Goal: Transaction & Acquisition: Subscribe to service/newsletter

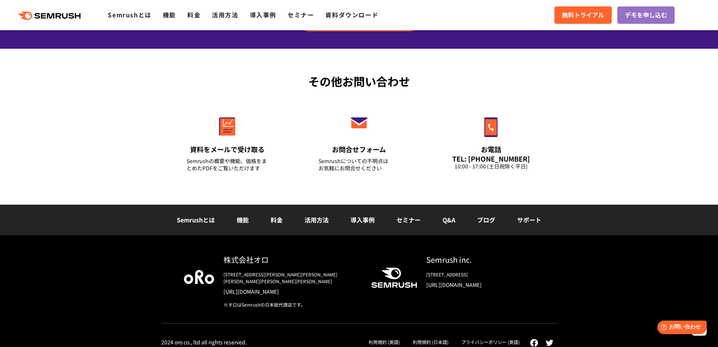
scroll to position [2636, 0]
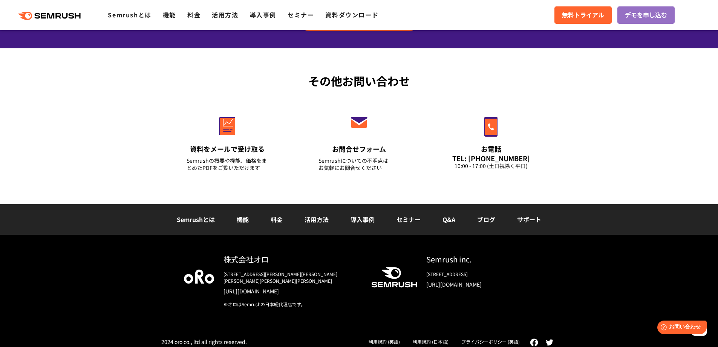
click at [316, 218] on link "活用方法" at bounding box center [317, 219] width 24 height 9
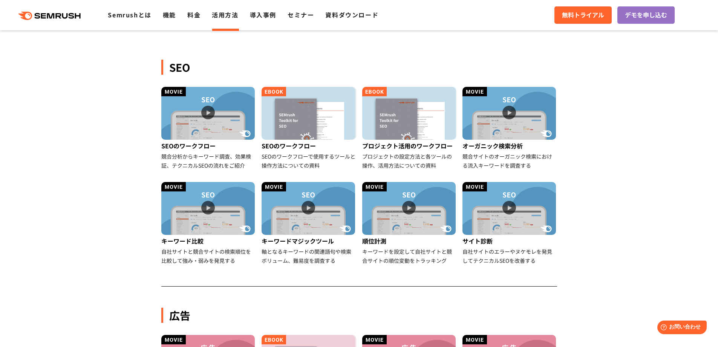
scroll to position [157, 0]
click at [196, 19] on li "料金" at bounding box center [193, 15] width 13 height 10
click at [196, 16] on link "料金" at bounding box center [193, 14] width 13 height 9
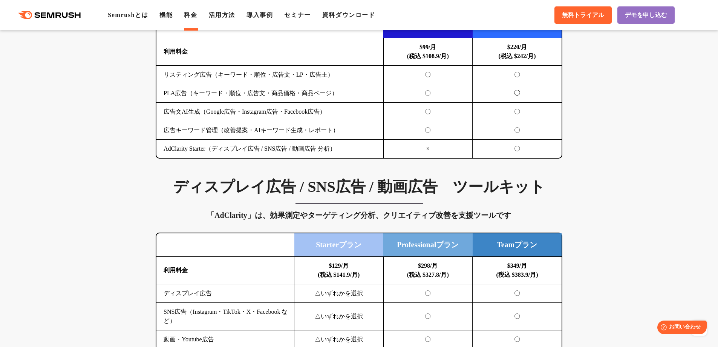
scroll to position [871, 0]
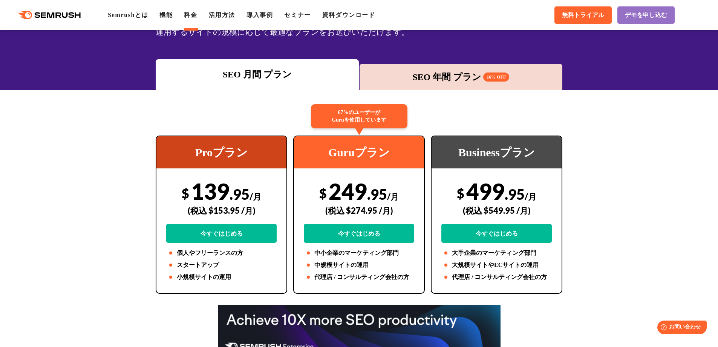
scroll to position [0, 0]
